Goal: Task Accomplishment & Management: Complete application form

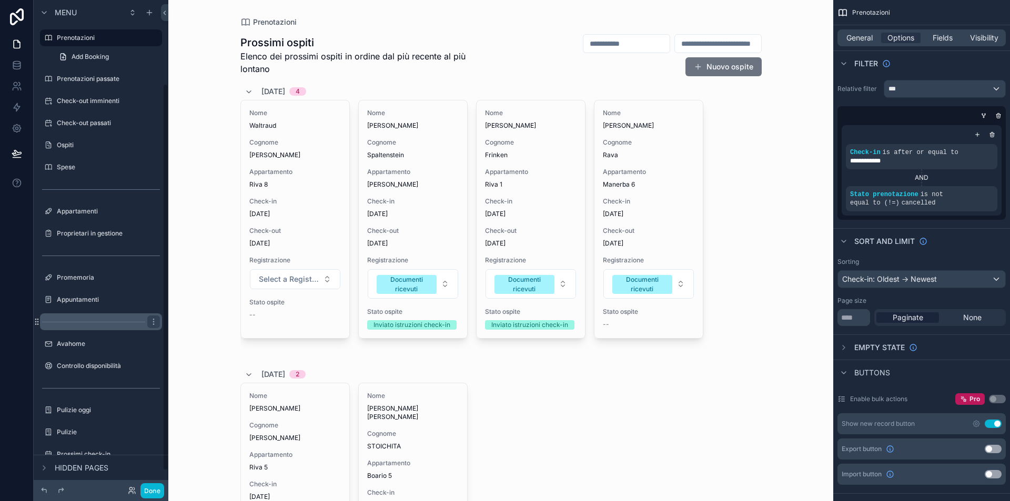
scroll to position [128, 0]
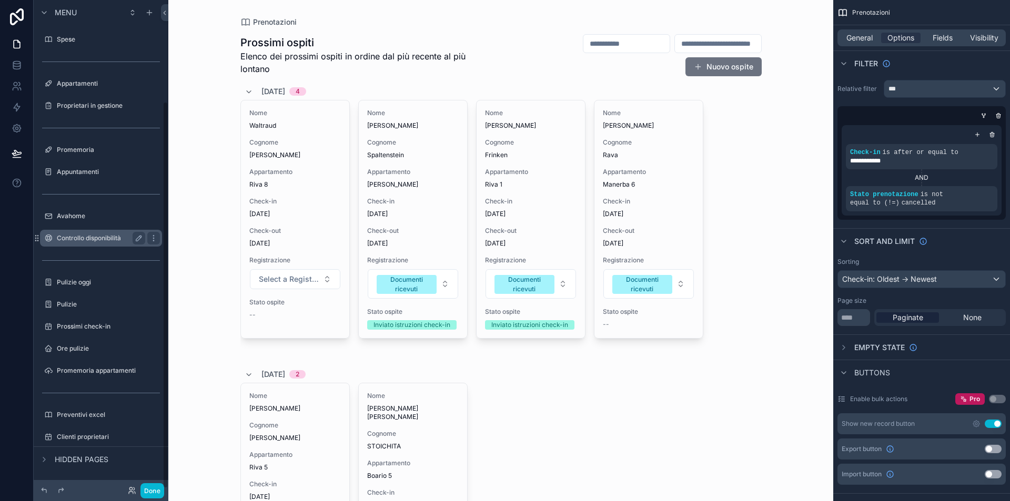
click at [106, 238] on label "Controllo disponibilità" at bounding box center [99, 238] width 84 height 8
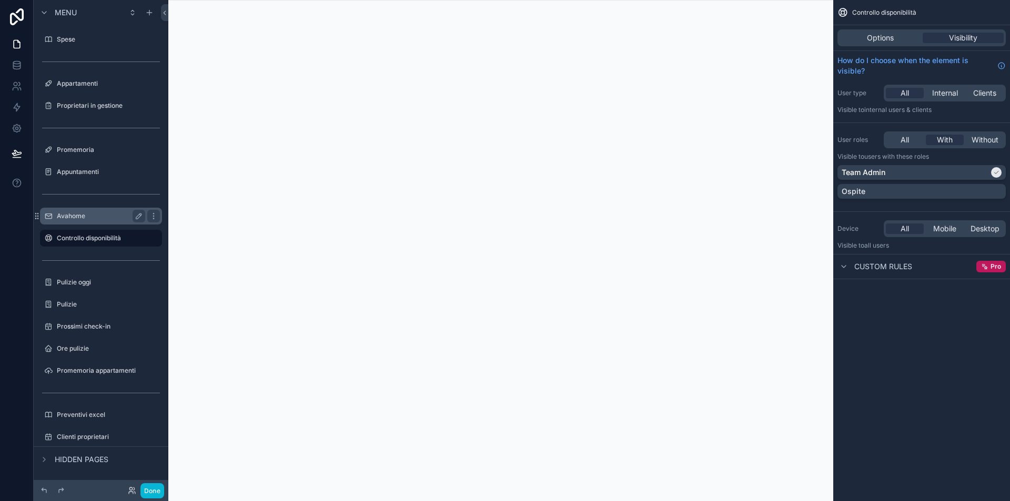
scroll to position [92, 0]
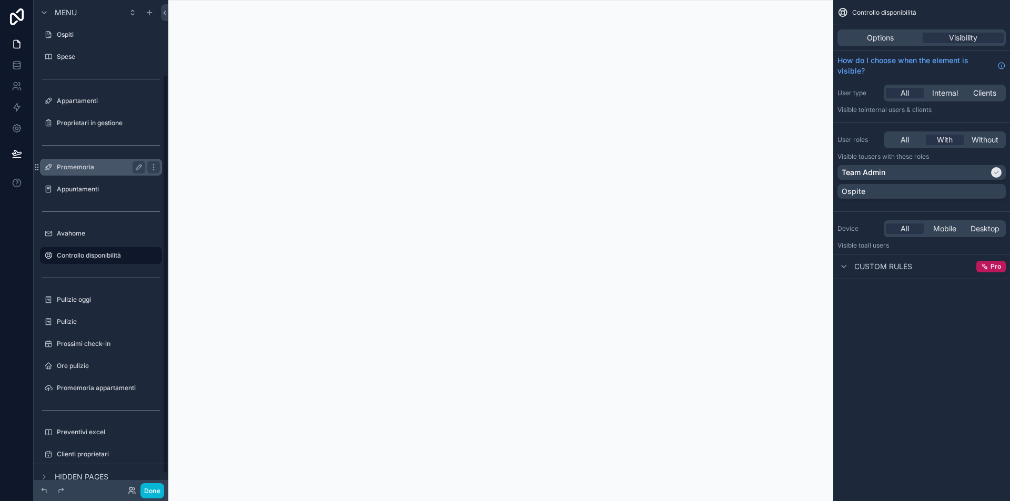
click at [82, 159] on div "Promemoria" at bounding box center [101, 167] width 118 height 17
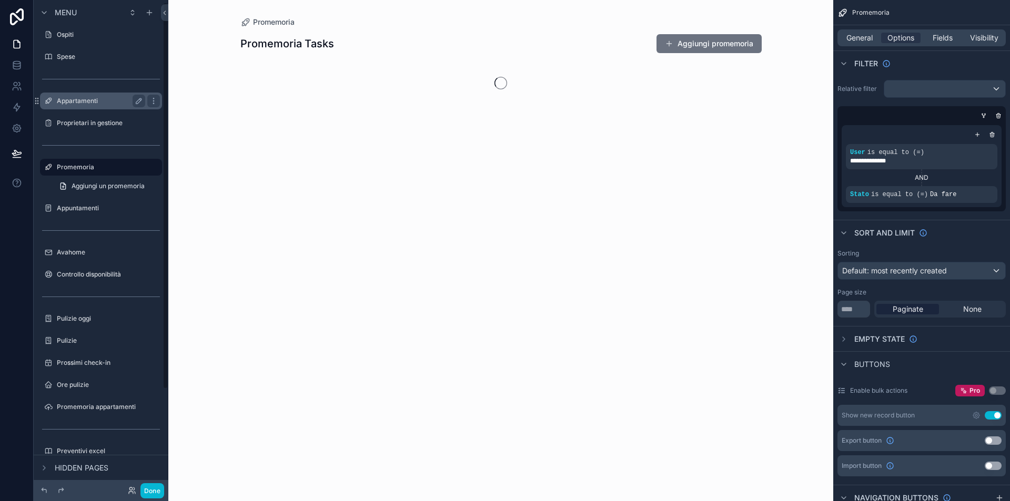
scroll to position [3, 0]
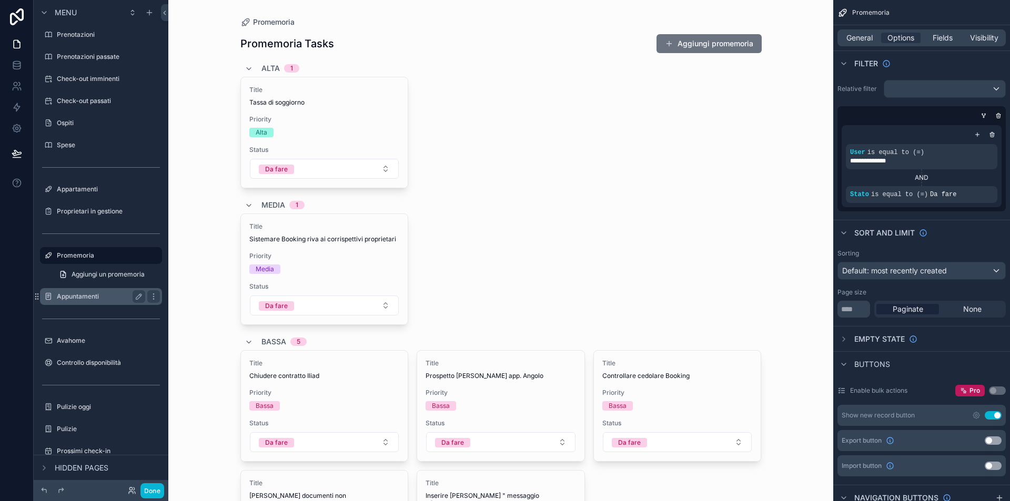
click at [82, 292] on div "Appuntamenti" at bounding box center [101, 296] width 88 height 13
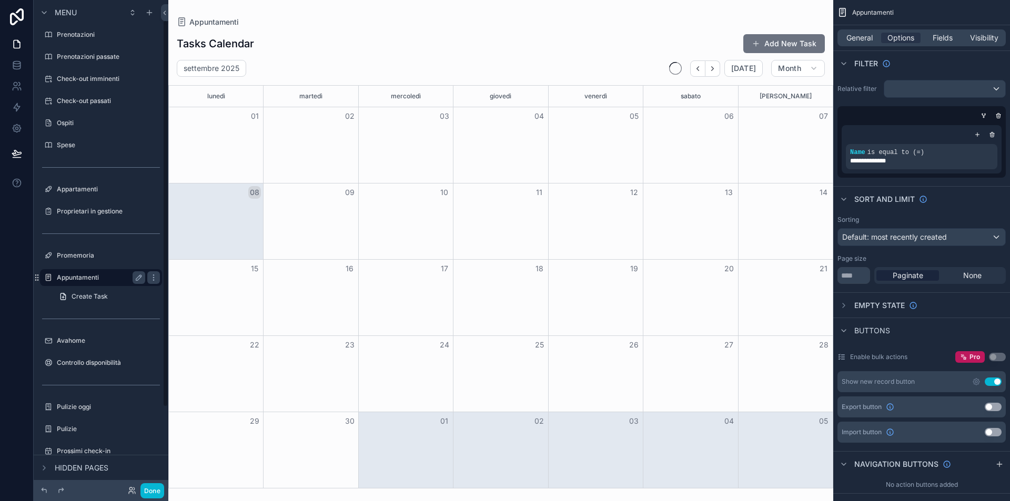
scroll to position [25, 0]
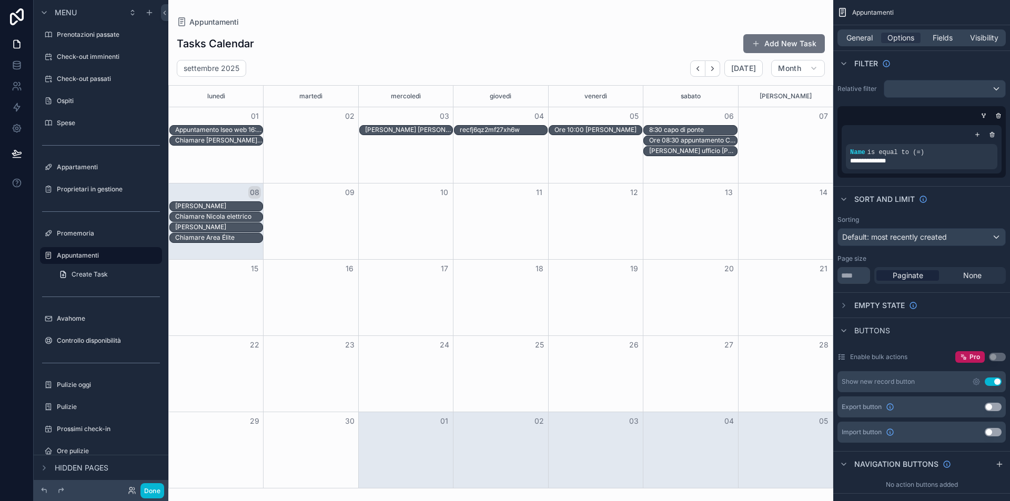
click at [315, 204] on div "[PERSON_NAME]" at bounding box center [501, 207] width 664 height 11
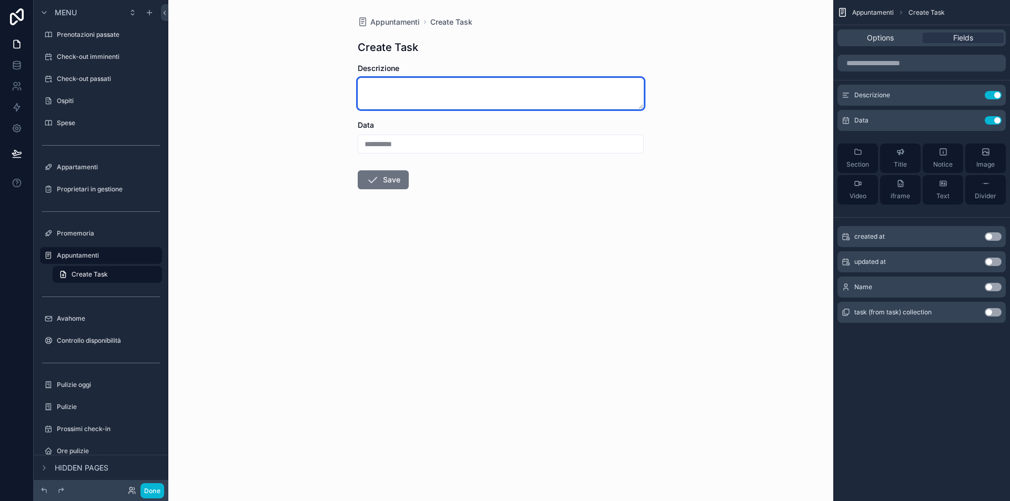
click at [427, 88] on textarea "scrollable content" at bounding box center [501, 94] width 286 height 32
click at [94, 258] on label "Appuntamenti" at bounding box center [99, 256] width 84 height 8
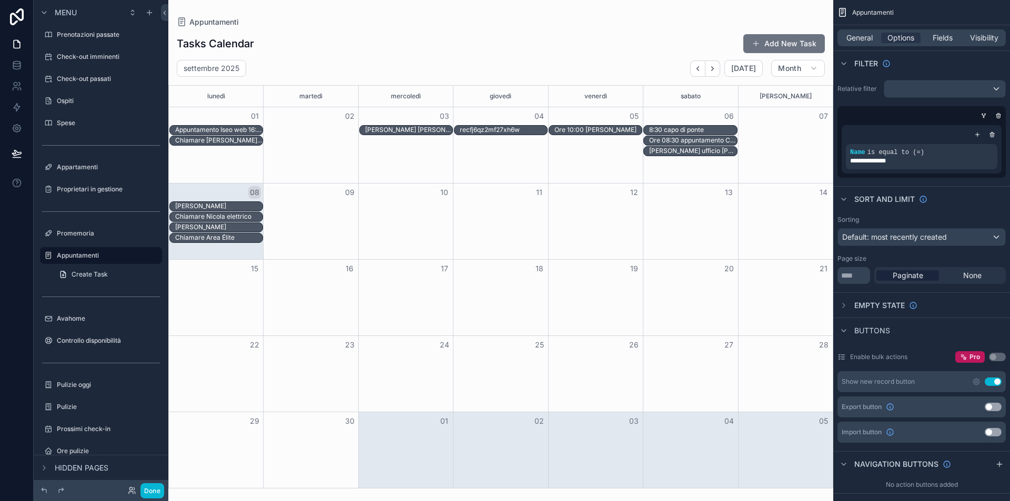
click at [287, 210] on div "[PERSON_NAME]" at bounding box center [501, 207] width 664 height 11
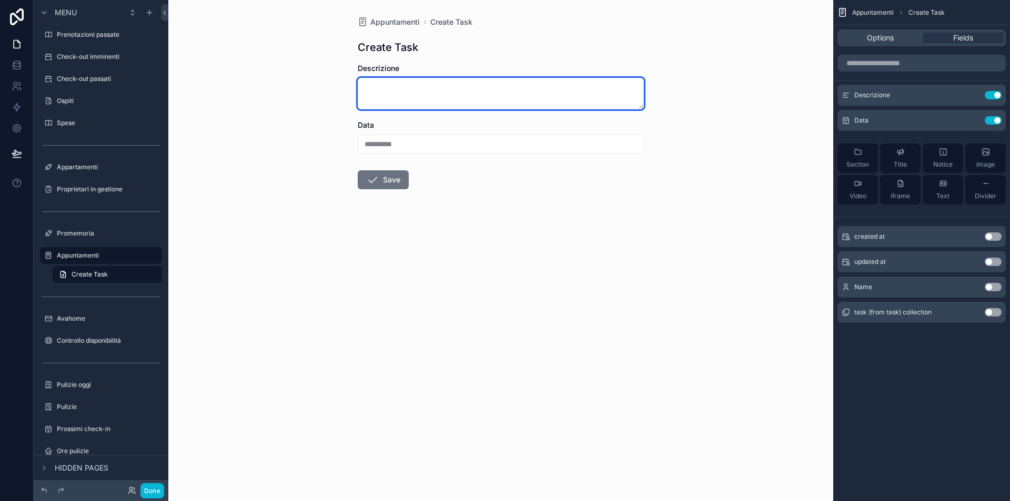
click at [395, 85] on textarea "scrollable content" at bounding box center [501, 94] width 286 height 32
click at [85, 255] on label "Appuntamenti" at bounding box center [99, 256] width 84 height 8
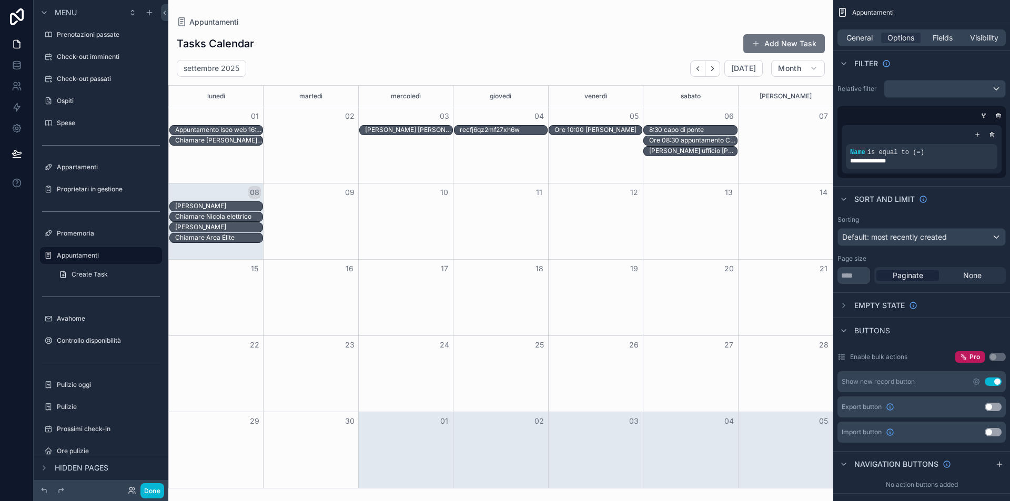
click at [233, 190] on div "08" at bounding box center [216, 193] width 95 height 18
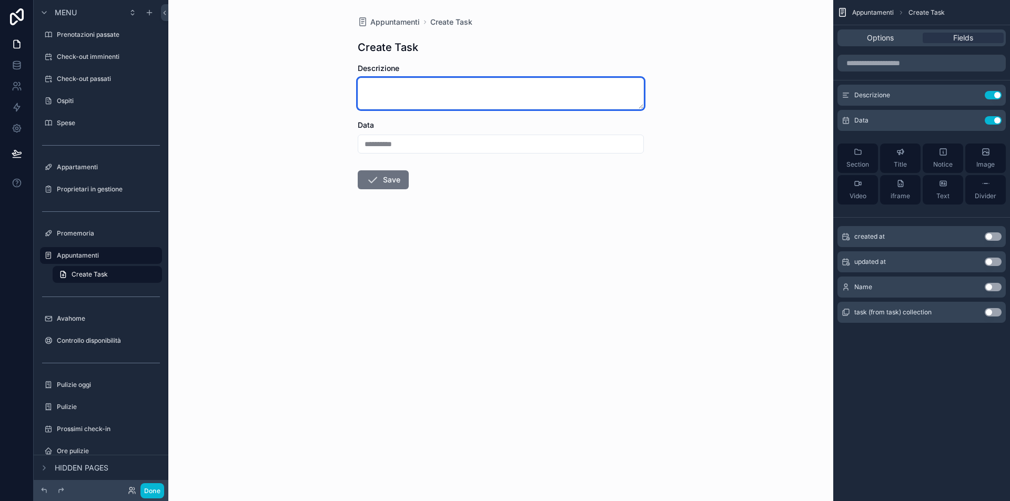
click at [419, 84] on textarea "scrollable content" at bounding box center [501, 94] width 286 height 32
type textarea "**********"
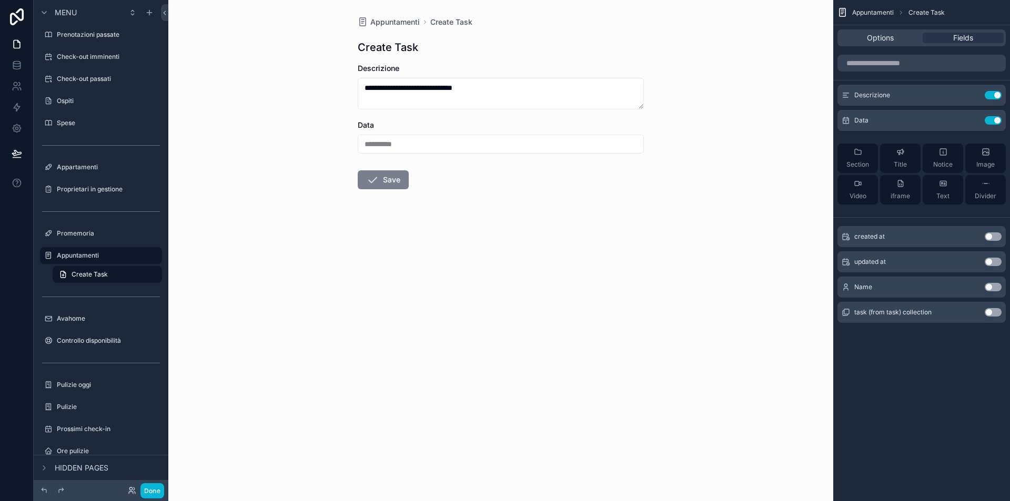
click at [388, 182] on button "Save" at bounding box center [383, 179] width 51 height 19
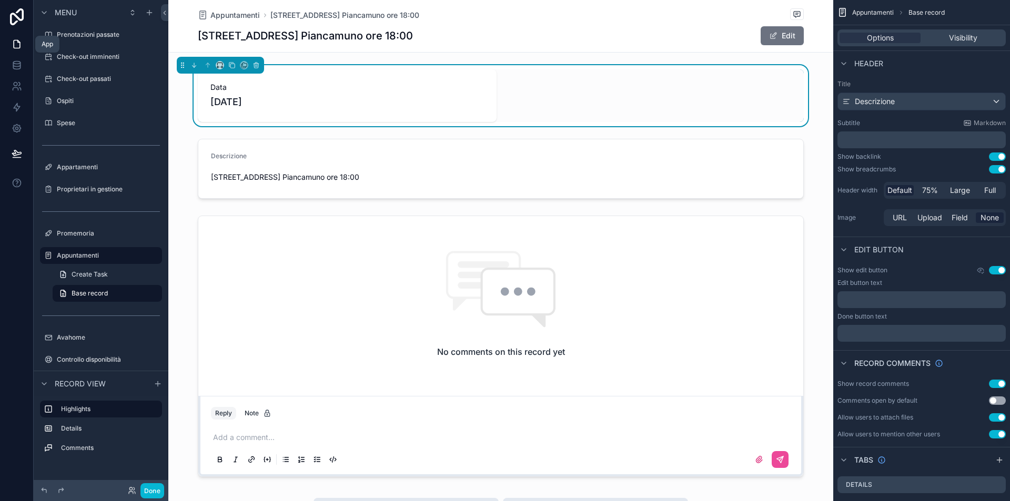
click at [17, 46] on icon at bounding box center [17, 44] width 11 height 11
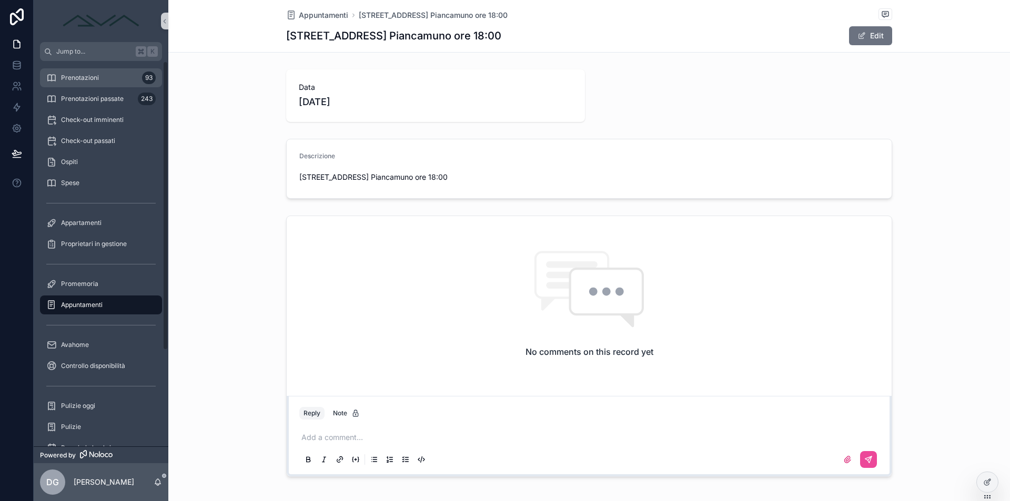
click at [97, 87] on link "Prenotazioni 93" at bounding box center [101, 77] width 122 height 19
